Goal: Find specific page/section: Find specific page/section

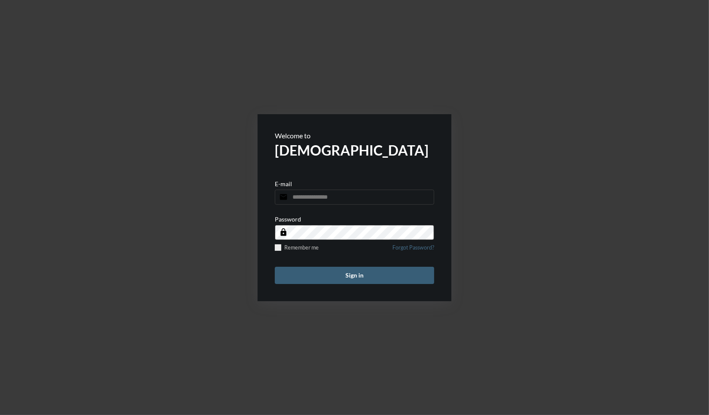
click at [327, 195] on input "email" at bounding box center [354, 196] width 159 height 15
type input "**********"
click at [275, 267] on button "Sign in" at bounding box center [354, 275] width 159 height 17
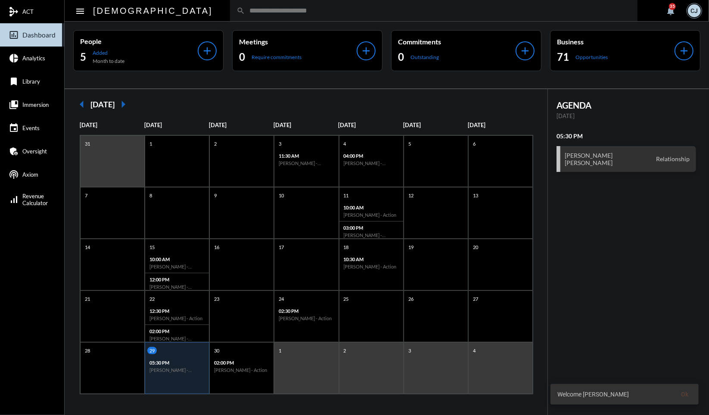
click at [183, 22] on div "People 5 Added Month to date add Meetings 0 Require commitments add Commitments…" at bounding box center [387, 55] width 644 height 67
click at [245, 11] on input "text" at bounding box center [438, 10] width 386 height 7
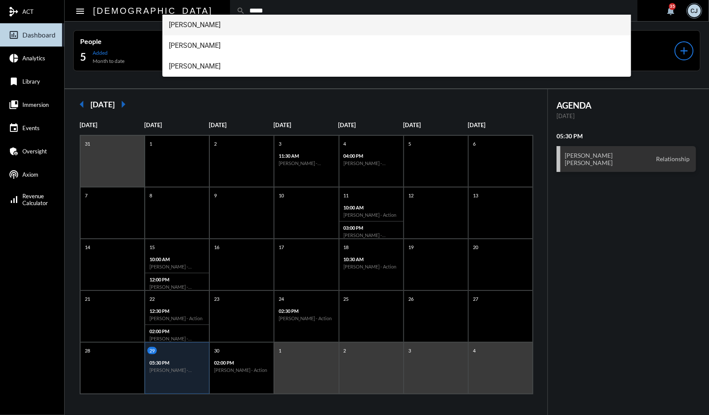
type input "*****"
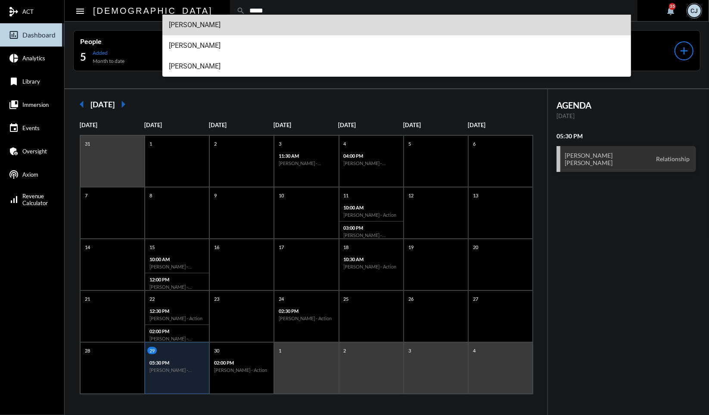
click at [193, 31] on span "Joe Llano" at bounding box center [396, 25] width 455 height 21
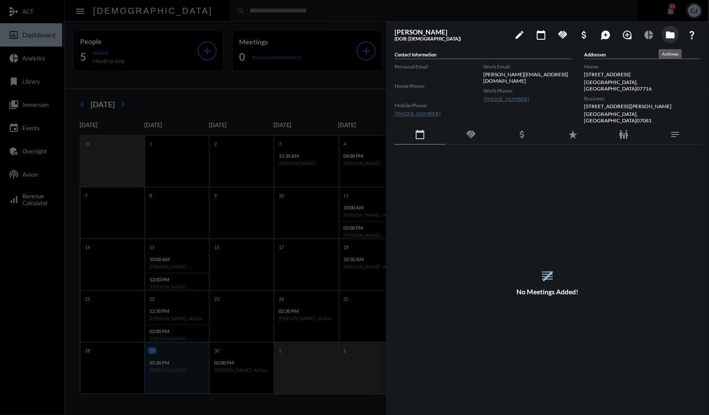
click at [672, 41] on button "folder" at bounding box center [669, 34] width 17 height 17
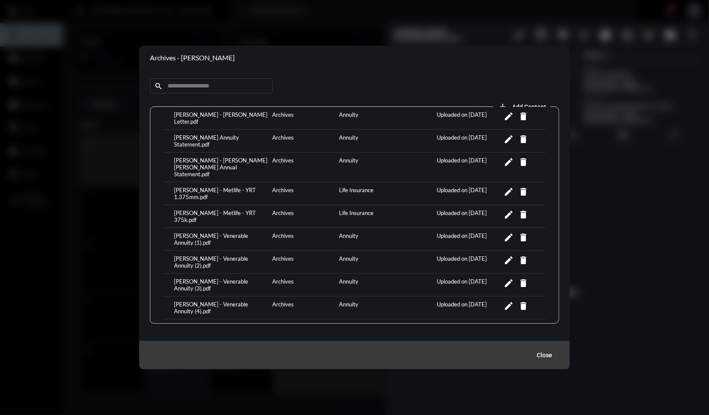
scroll to position [213, 0]
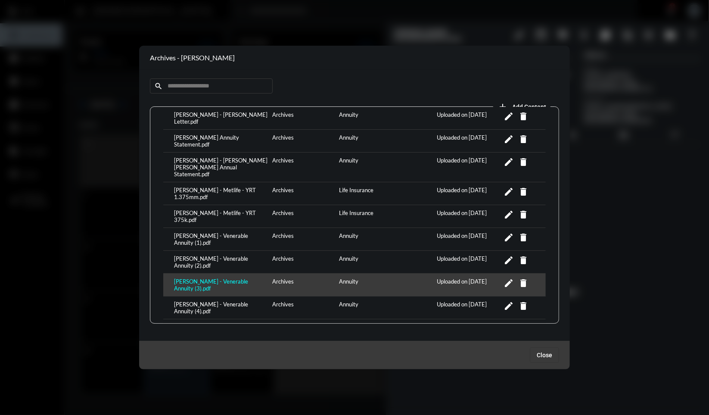
click at [248, 278] on div "Joe Llano - Venerable Annuity (3).pdf" at bounding box center [221, 285] width 98 height 14
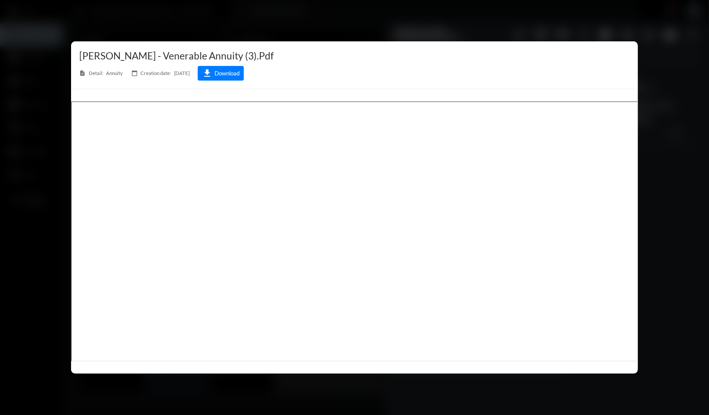
click at [393, 38] on div at bounding box center [354, 207] width 709 height 415
